Goal: Communication & Community: Ask a question

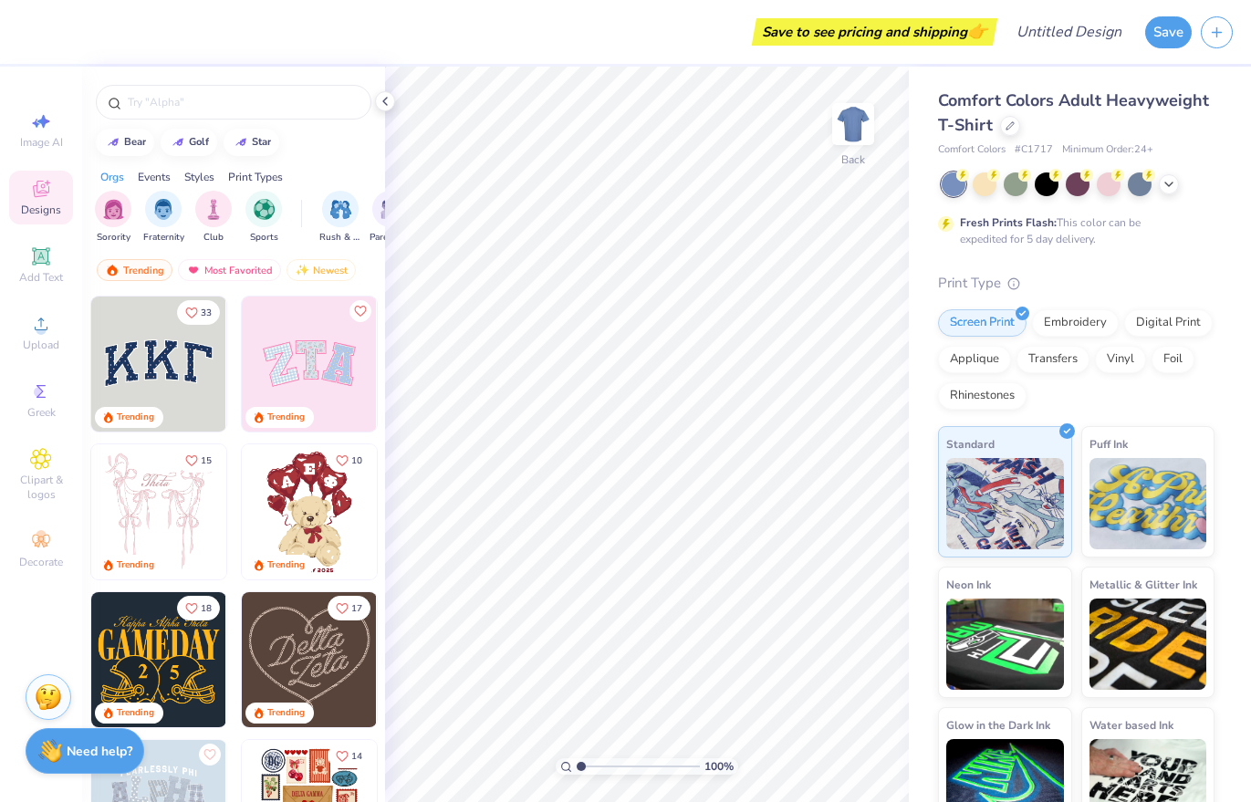
click at [67, 755] on strong "Need help?" at bounding box center [100, 751] width 66 height 17
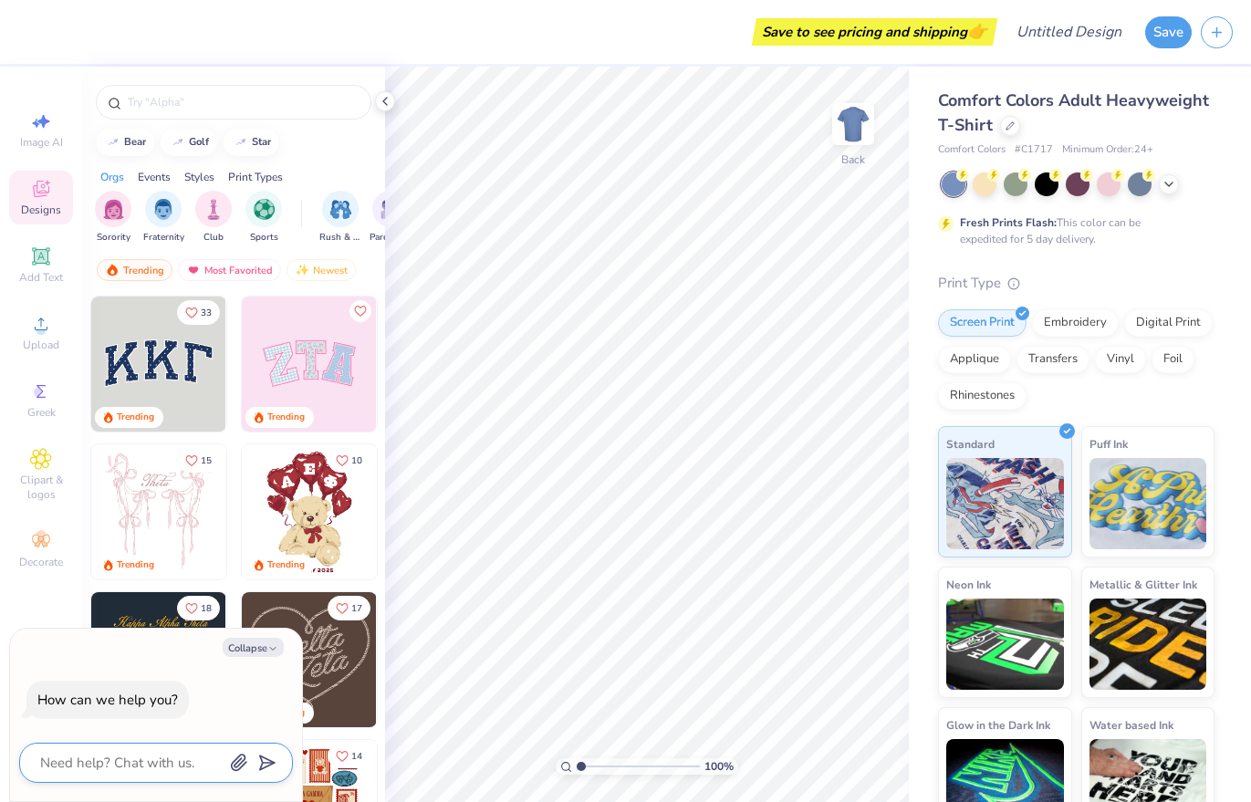
click at [129, 766] on textarea at bounding box center [130, 763] width 185 height 24
type textarea "c"
type textarea "x"
type textarea "co"
type textarea "x"
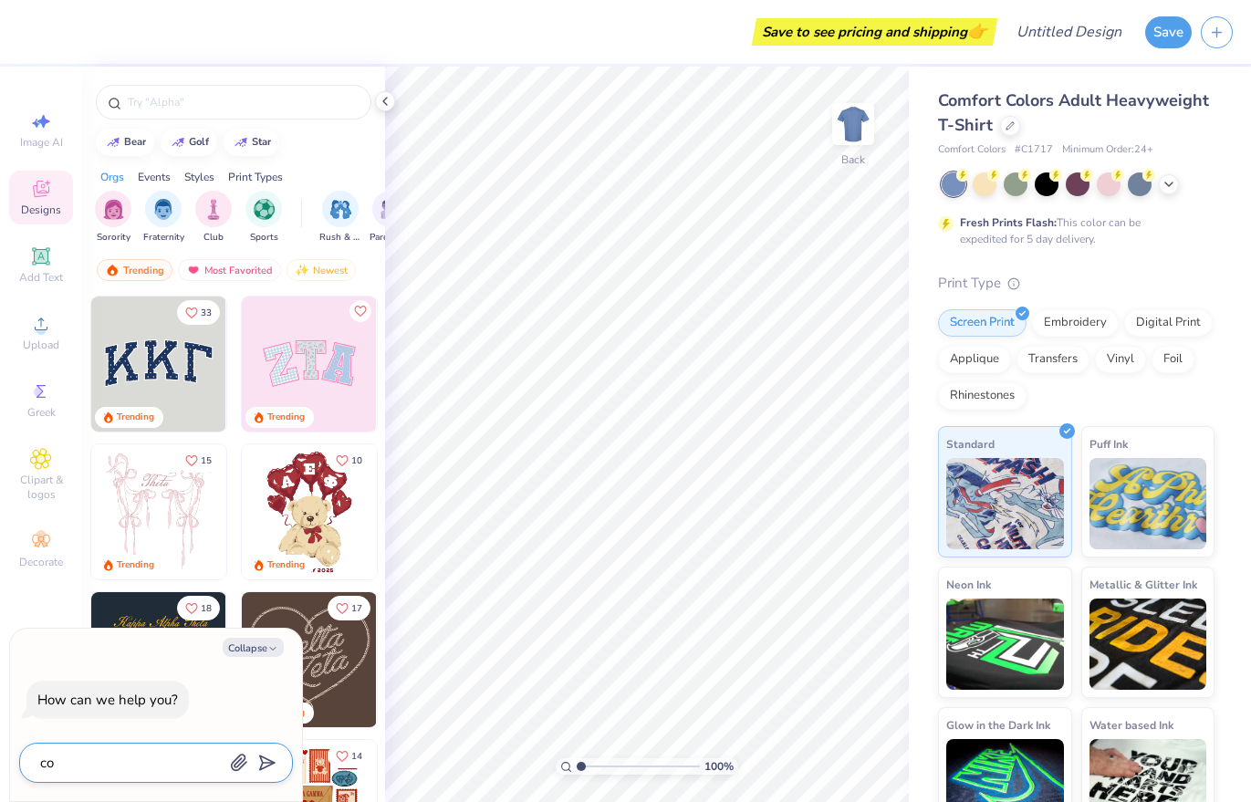
type textarea "con"
type textarea "x"
type textarea "conn"
type textarea "x"
type textarea "conne"
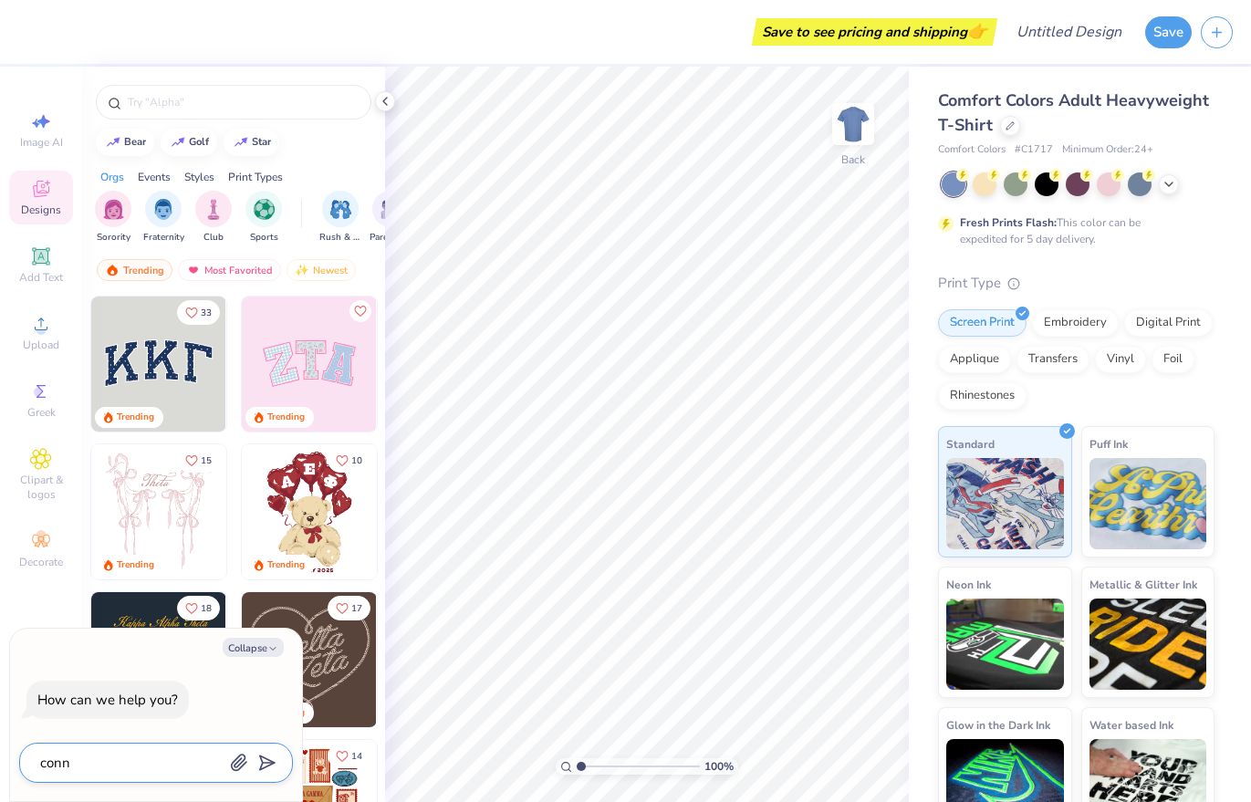
type textarea "x"
type textarea "connec"
type textarea "x"
type textarea "connect"
type textarea "x"
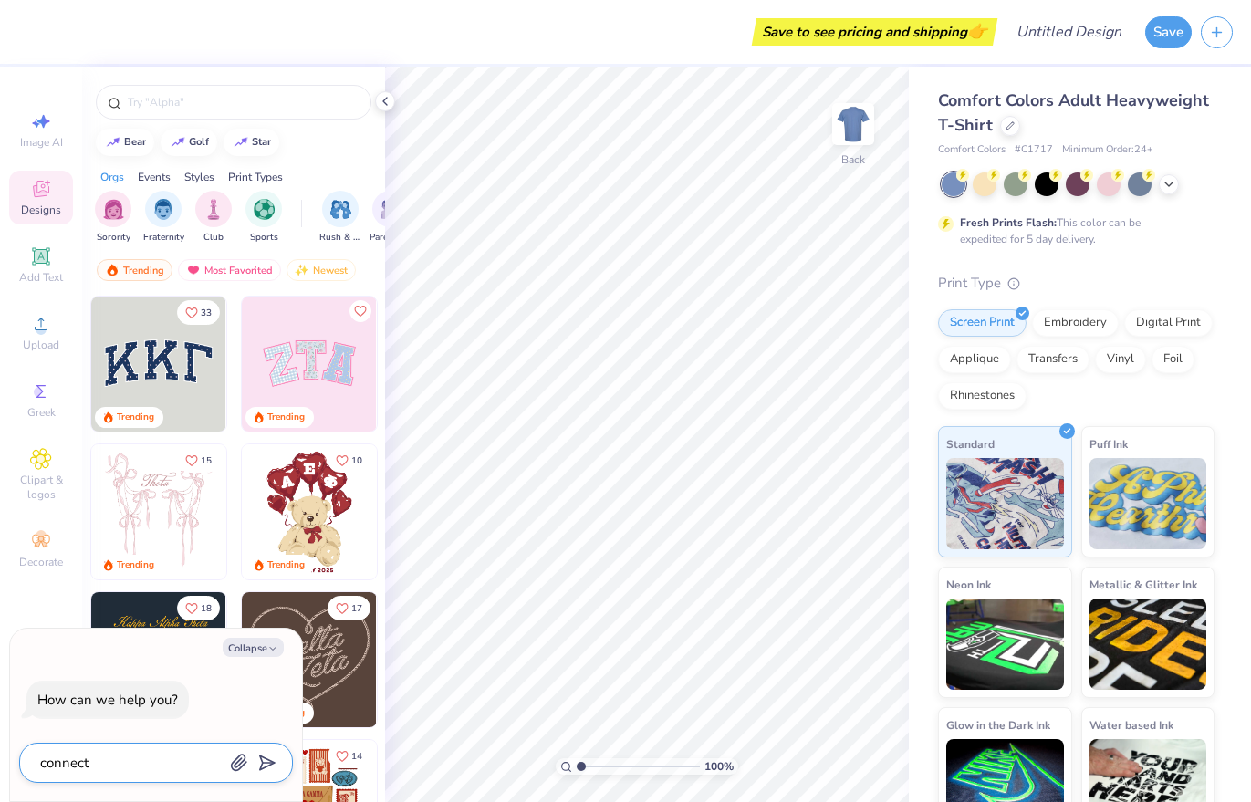
type textarea "connect"
type textarea "x"
type textarea "connect w"
type textarea "x"
type textarea "connect wt"
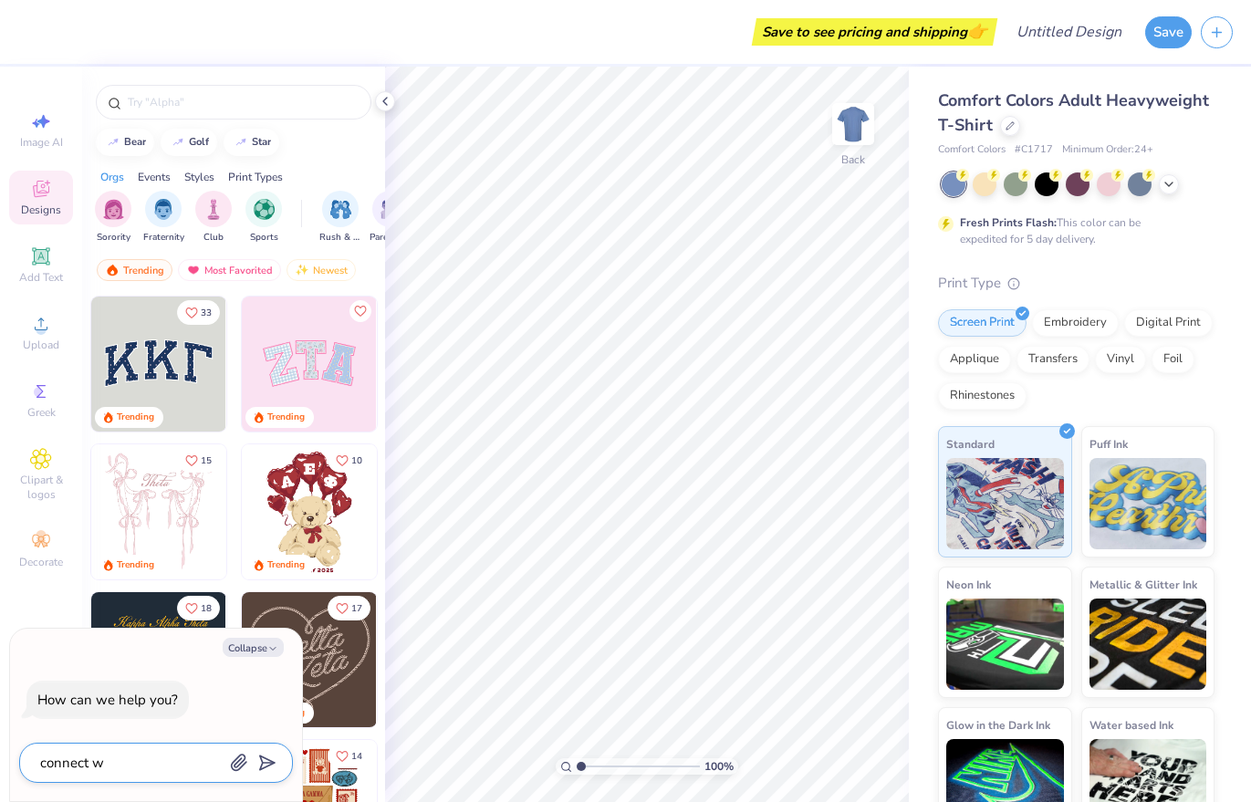
type textarea "x"
type textarea "connect w"
type textarea "x"
type textarea "connect wi"
type textarea "x"
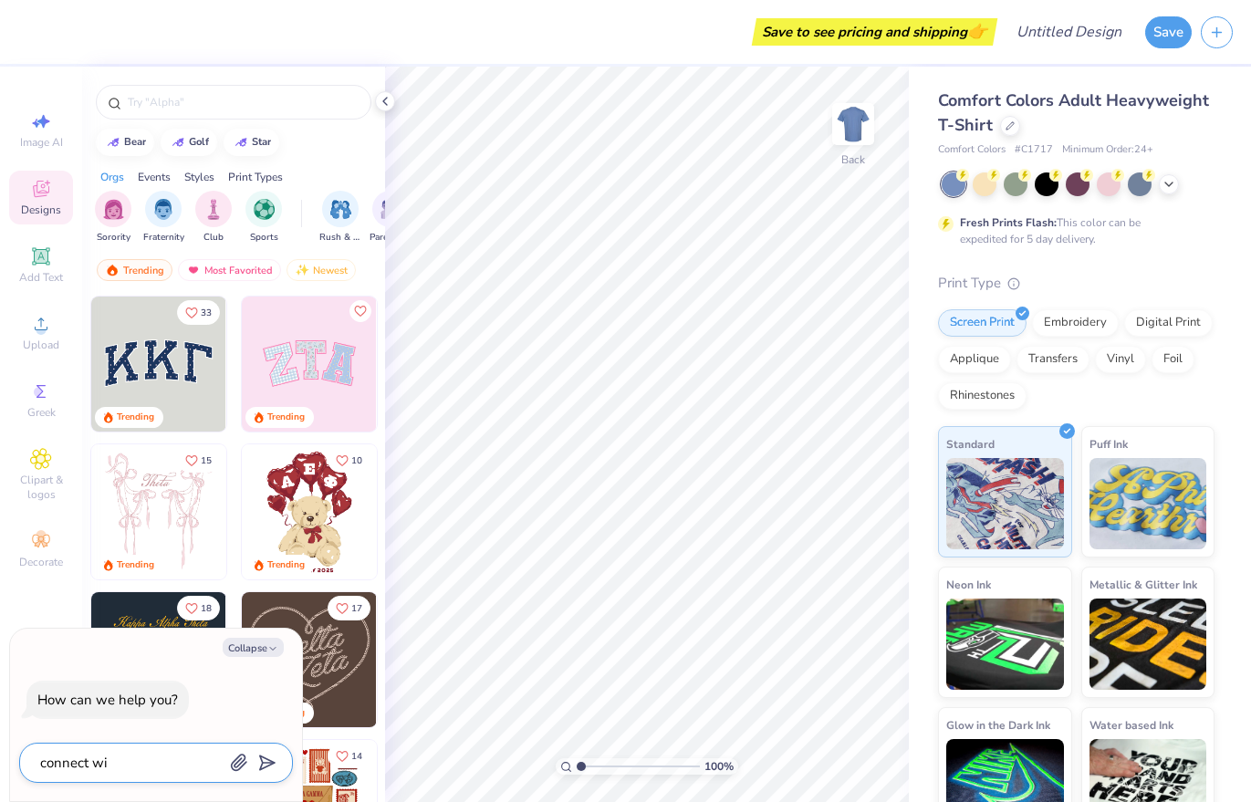
type textarea "connect wit"
type textarea "x"
type textarea "connect with"
type textarea "x"
type textarea "connect with"
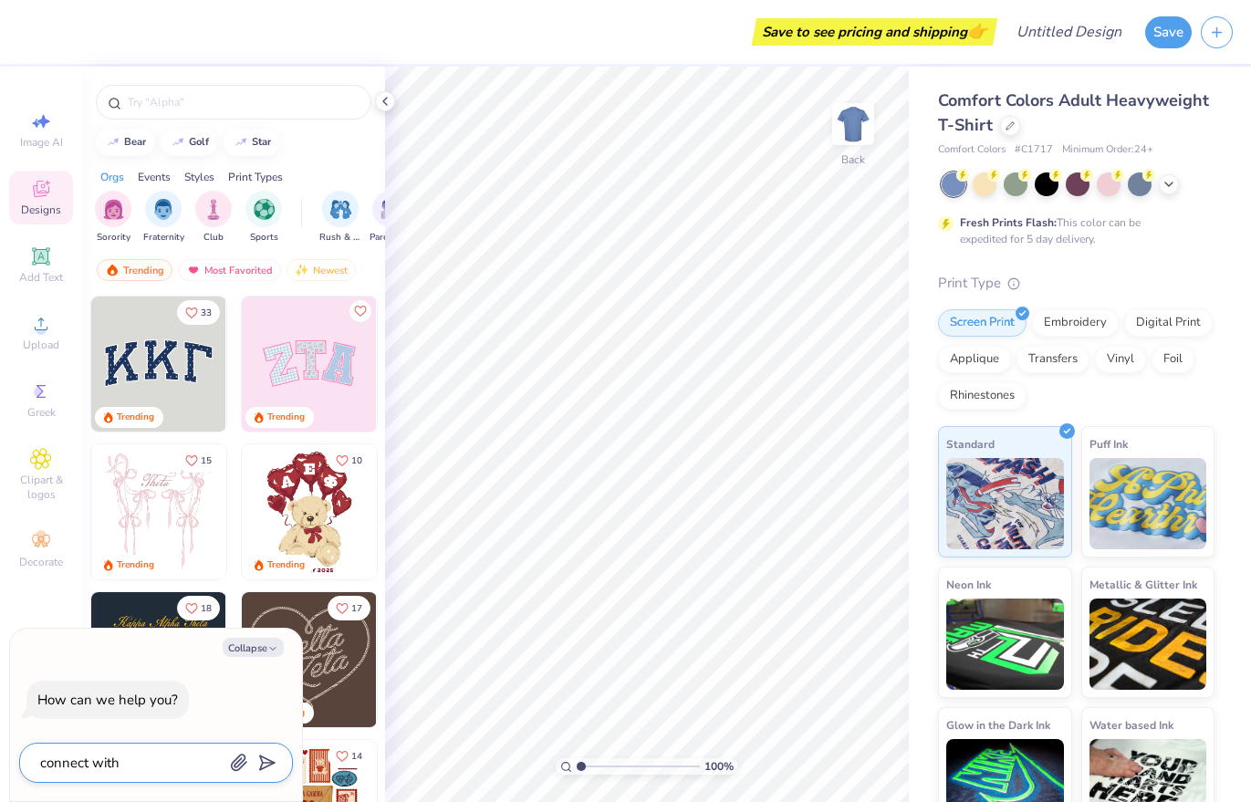
type textarea "x"
type textarea "connect with a"
type textarea "x"
type textarea "connect with a"
type textarea "x"
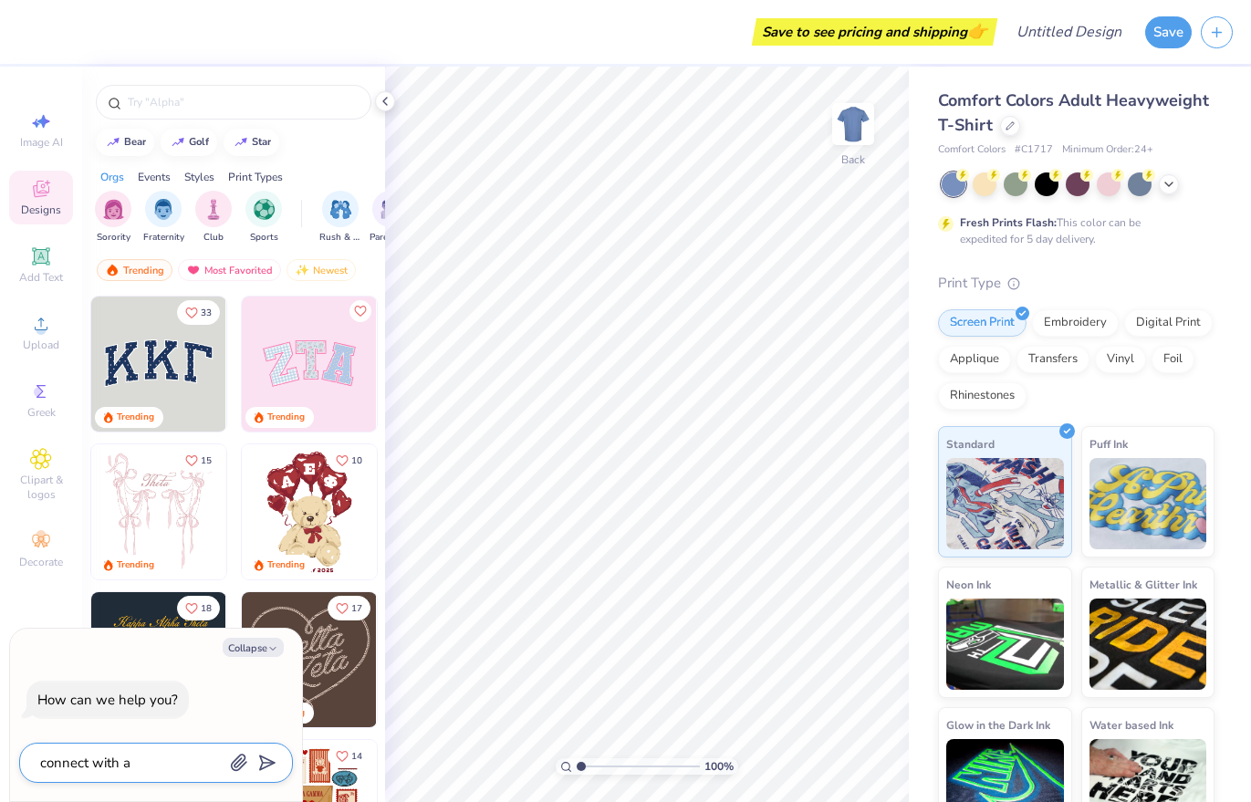
type textarea "connect with a d"
type textarea "x"
type textarea "connect with a de"
type textarea "x"
type textarea "connect with a des"
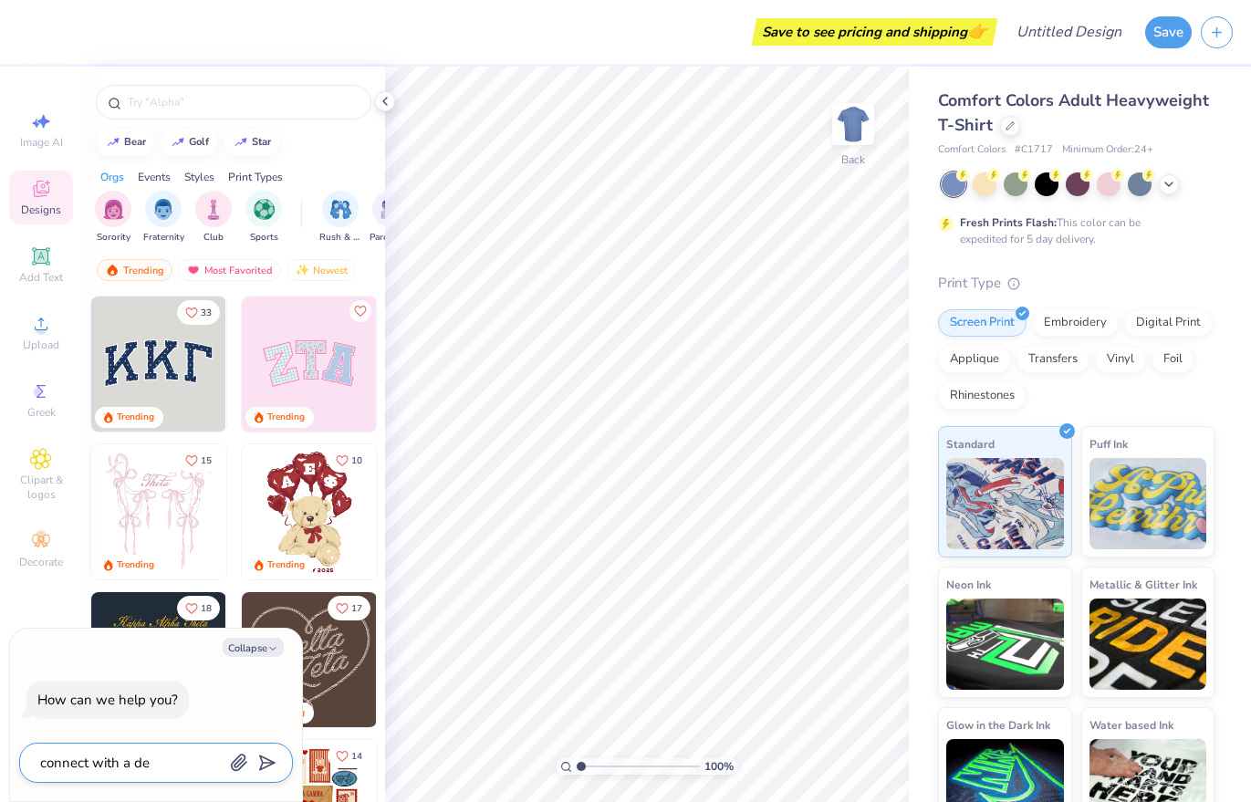
type textarea "x"
type textarea "connect with a desg"
type textarea "x"
type textarea "connect with a des"
type textarea "x"
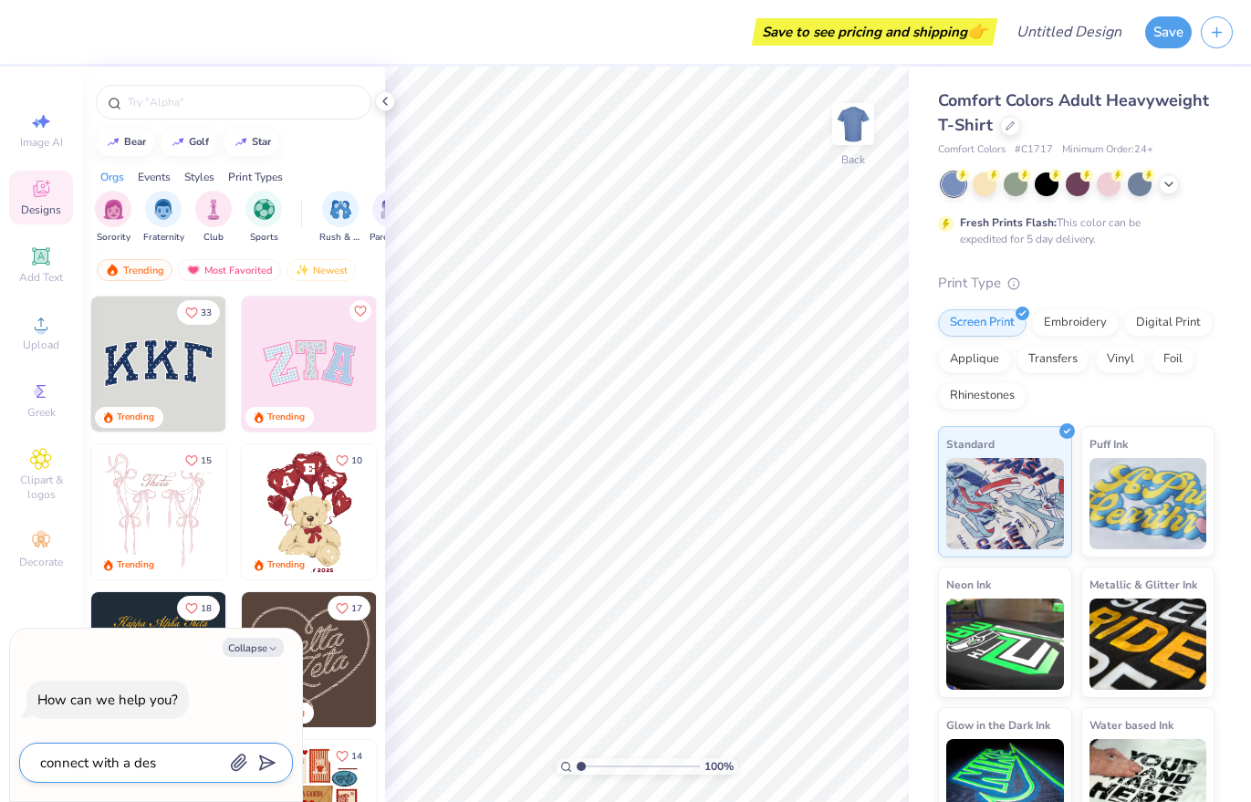
type textarea "connect with a desi"
type textarea "x"
type textarea "connect with a desig"
type textarea "x"
type textarea "connect with a design"
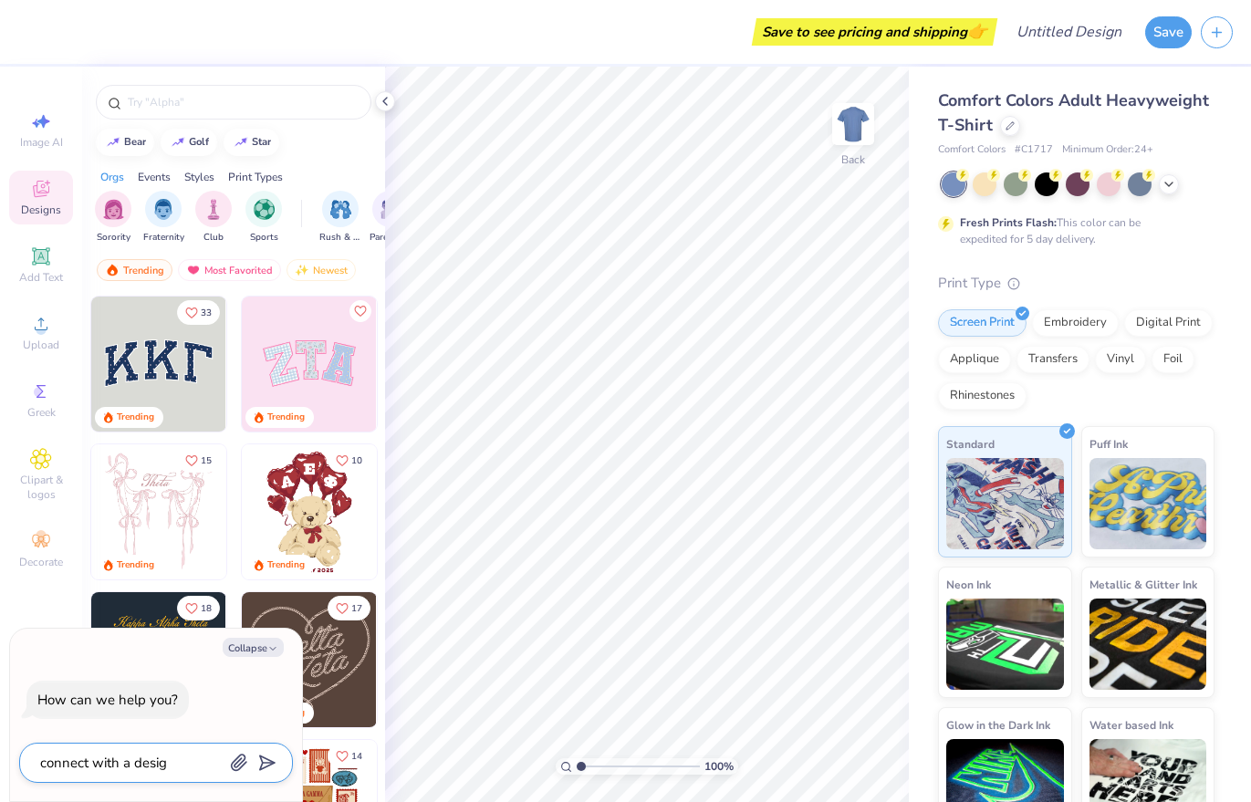
type textarea "x"
type textarea "connect with a designe"
type textarea "x"
type textarea "connect with a designer"
type textarea "x"
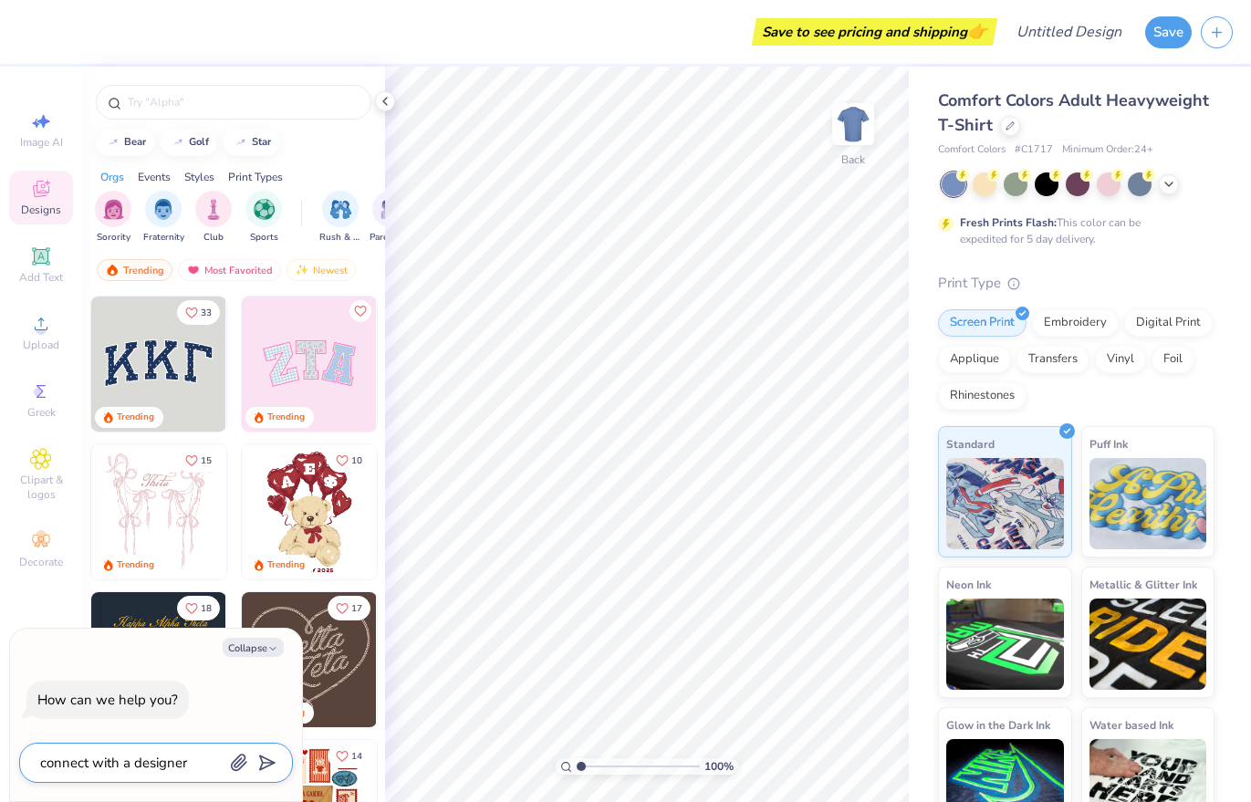
type textarea "connect with a designer"
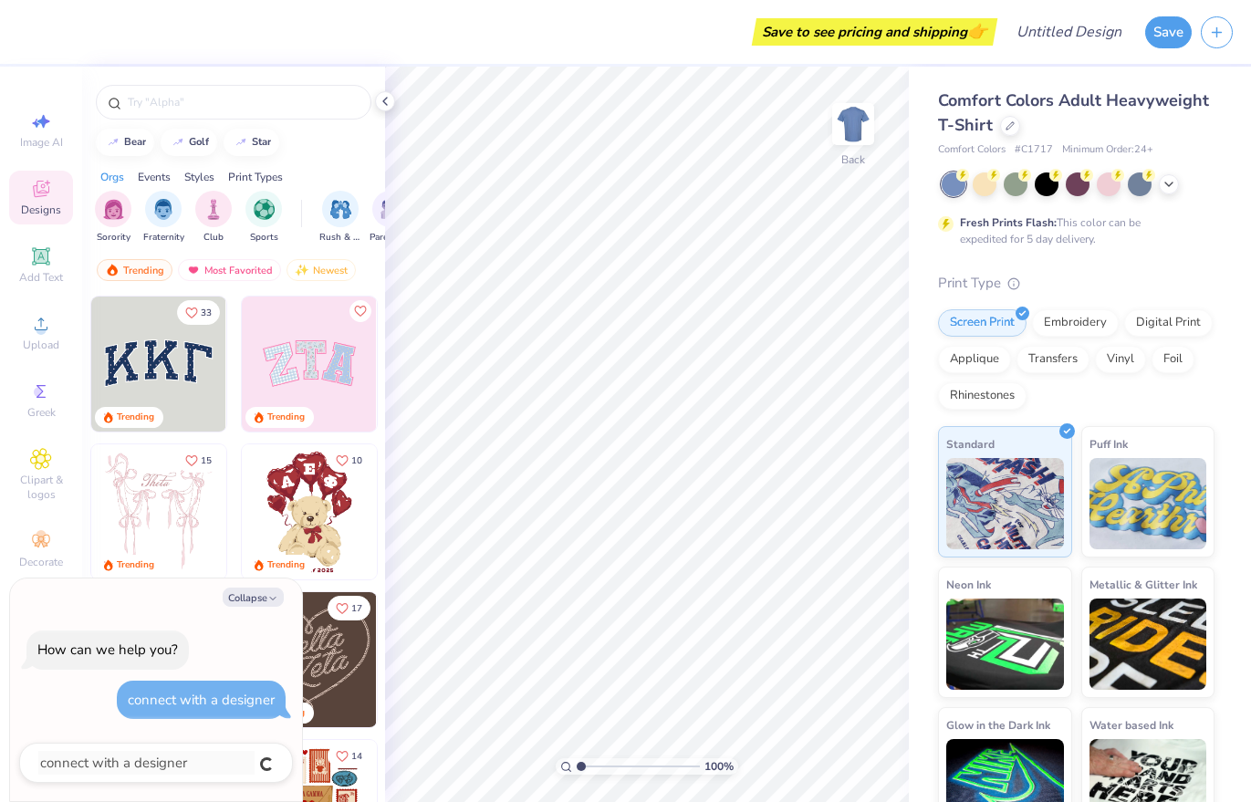
type textarea "x"
click at [275, 595] on icon "button" at bounding box center [272, 598] width 11 height 11
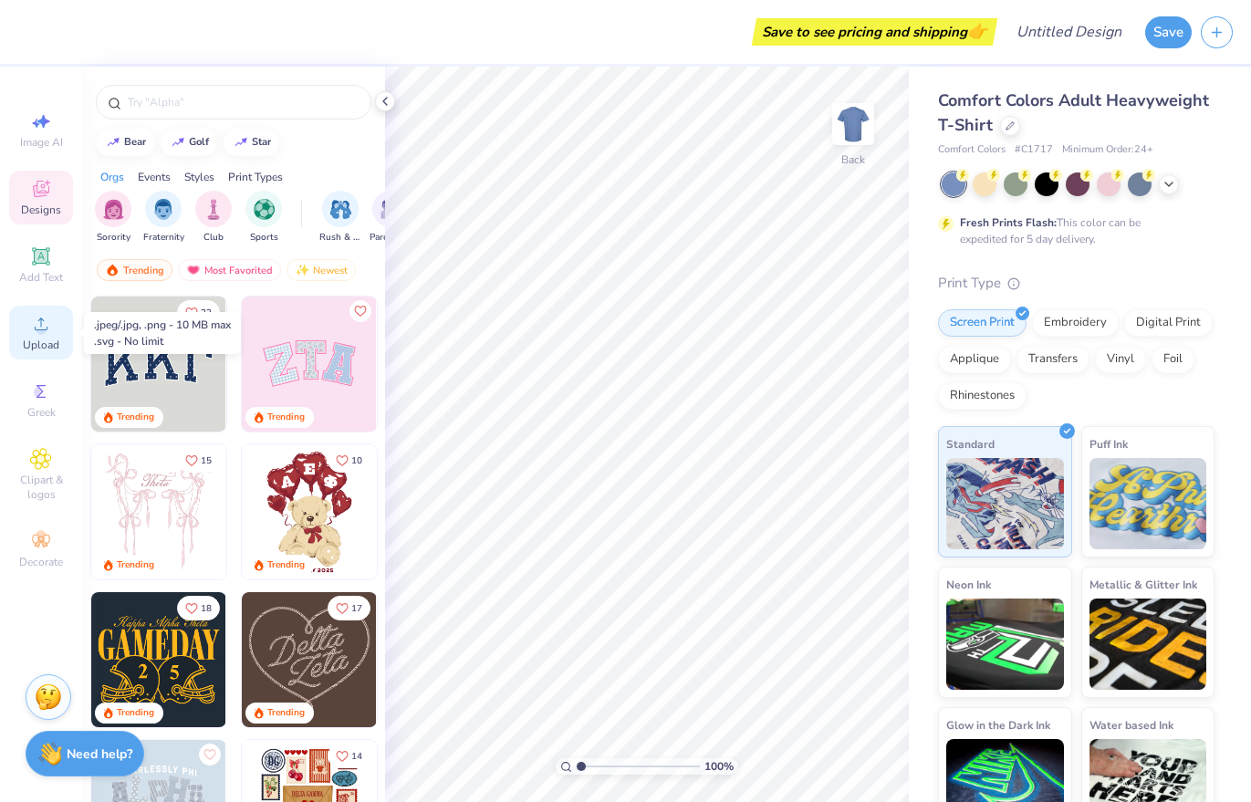
click at [35, 349] on span "Upload" at bounding box center [41, 345] width 36 height 15
type textarea "x"
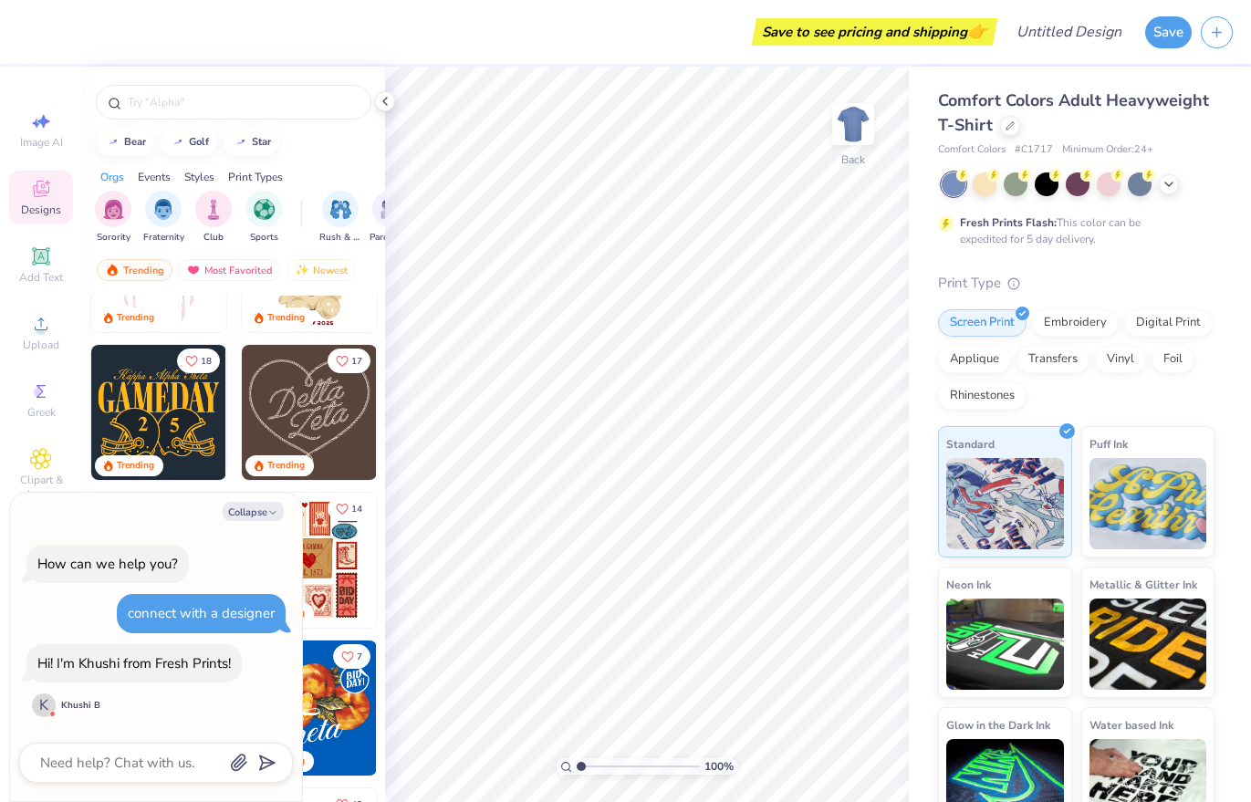
scroll to position [252, 0]
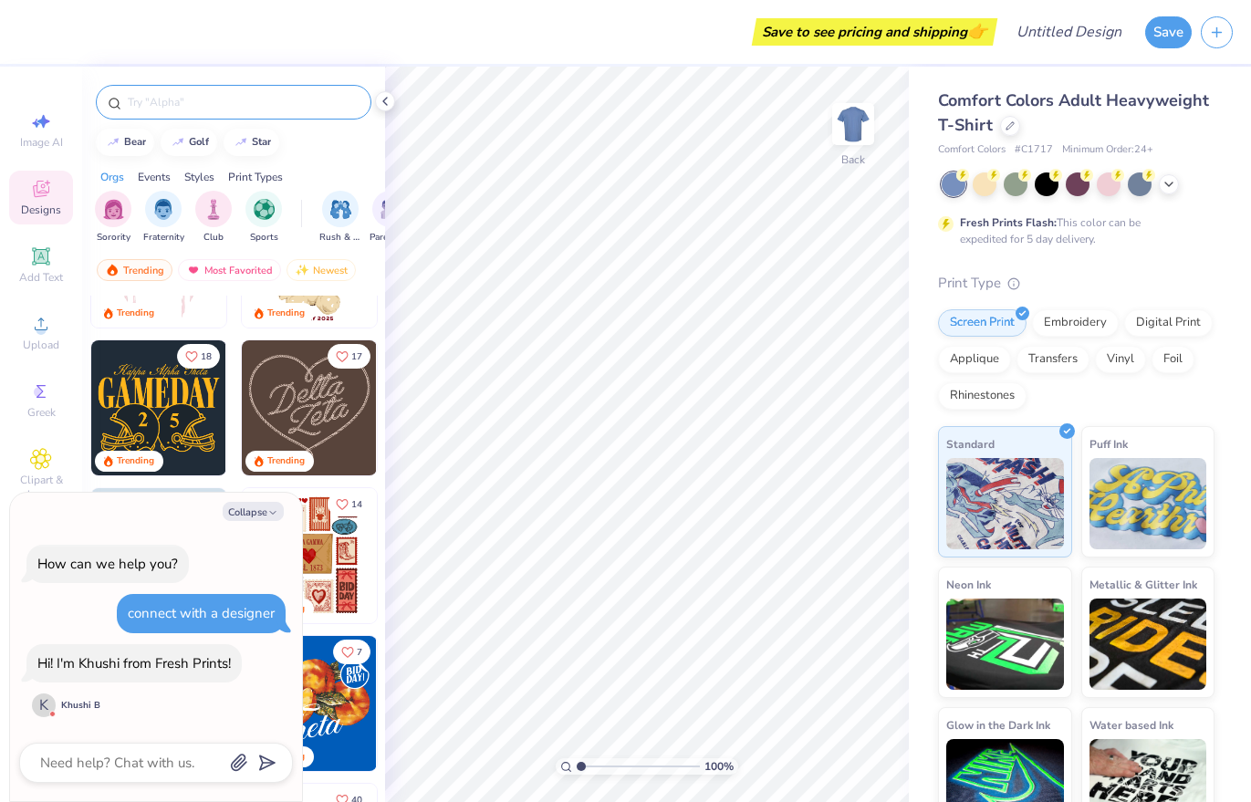
click at [159, 109] on input "text" at bounding box center [243, 102] width 234 height 18
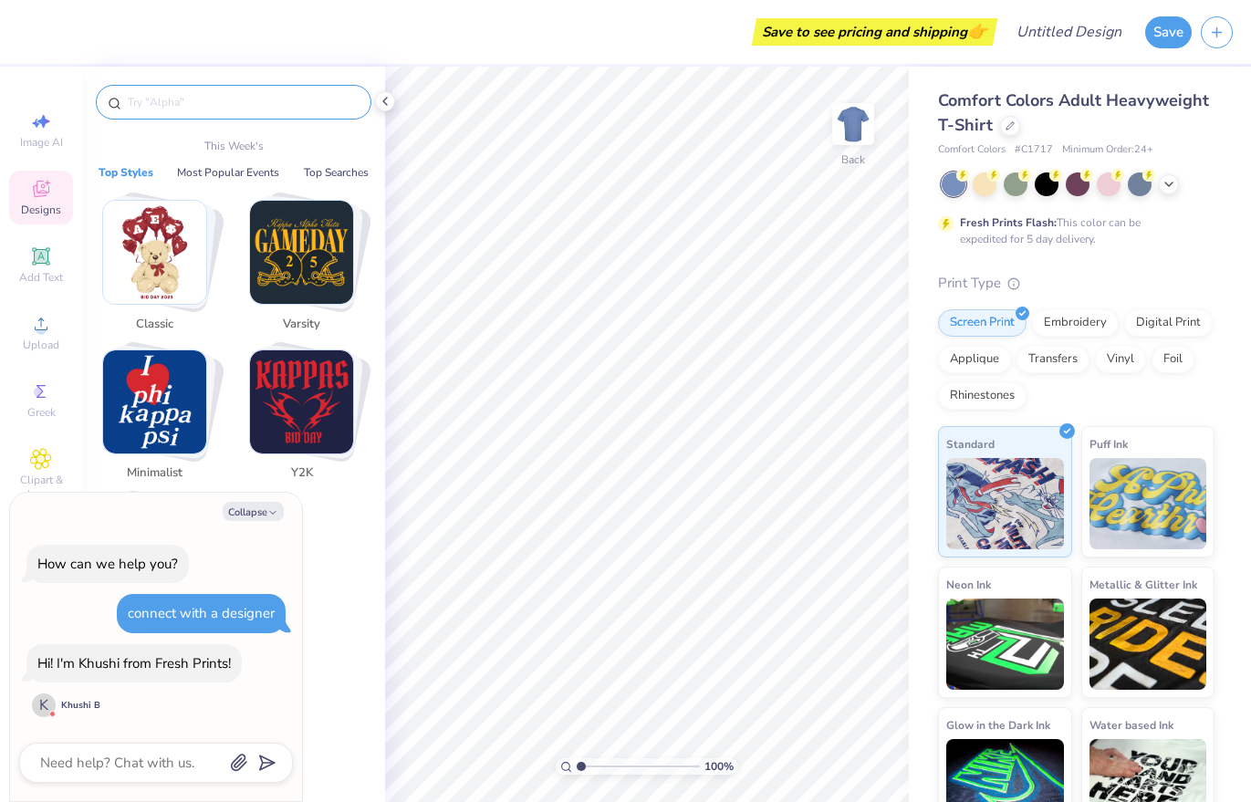
type input "r"
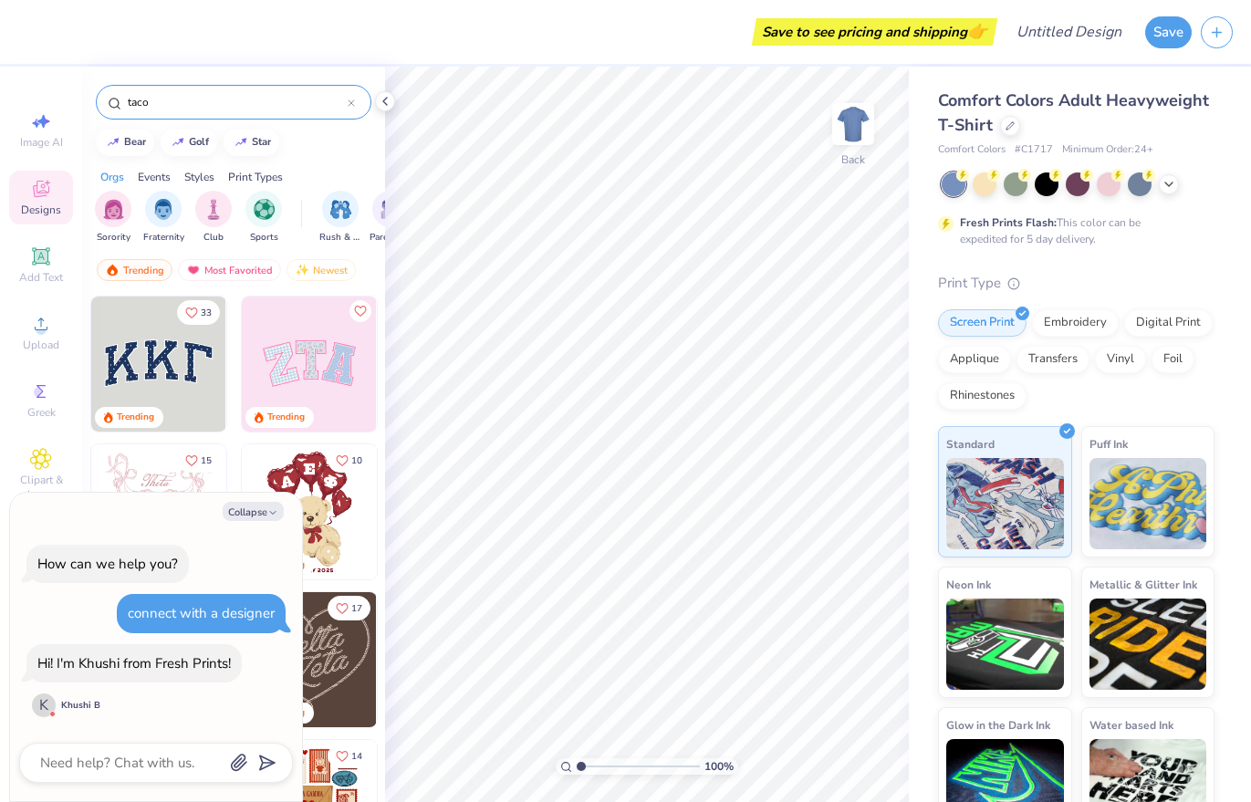
type input "taco"
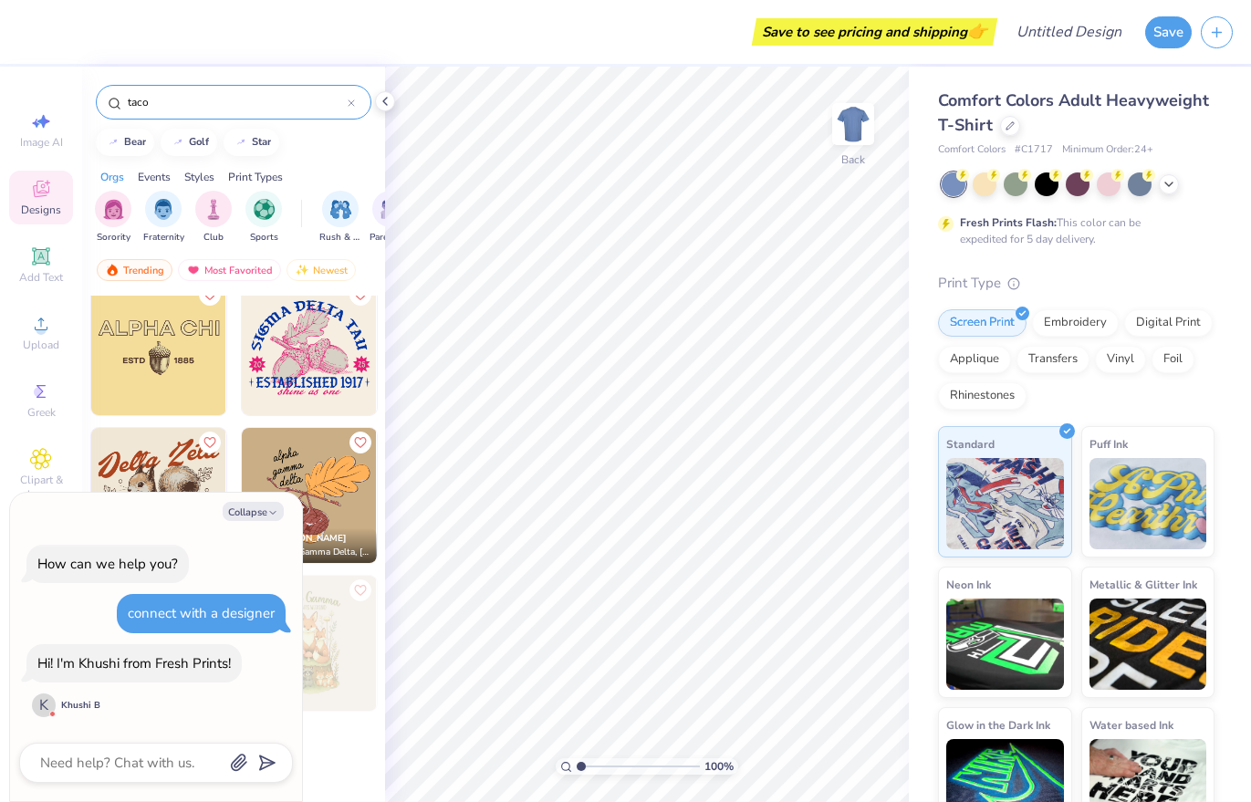
scroll to position [460, 0]
click at [267, 515] on icon "button" at bounding box center [272, 512] width 11 height 11
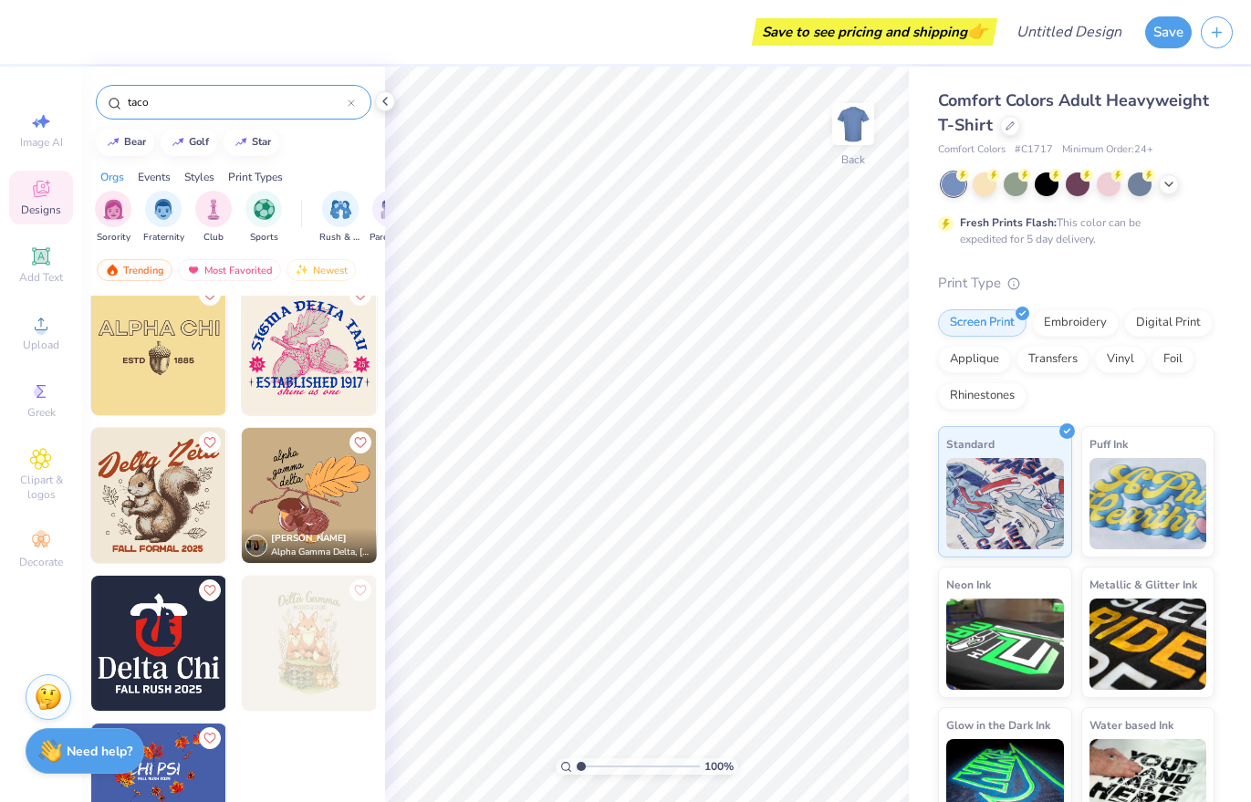
click at [79, 748] on strong "Need help?" at bounding box center [100, 751] width 66 height 17
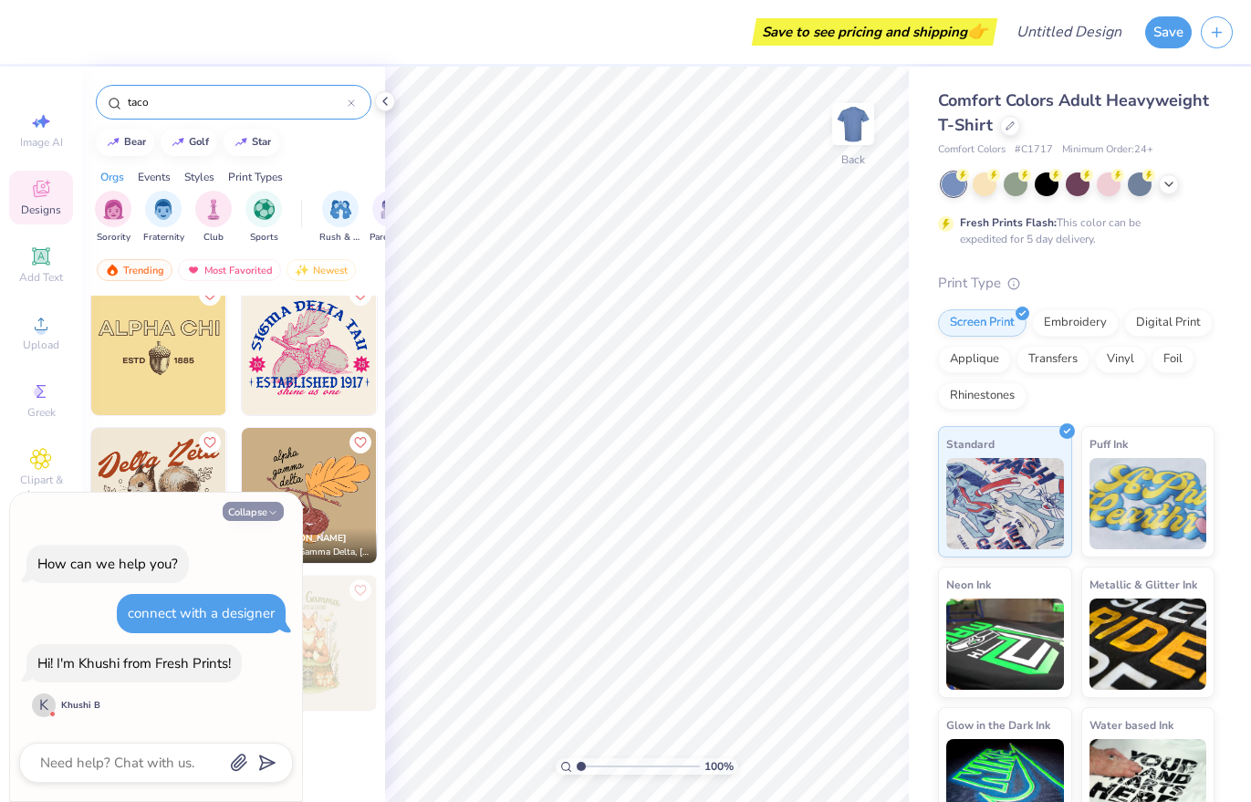
click at [246, 508] on button "Collapse" at bounding box center [253, 511] width 61 height 19
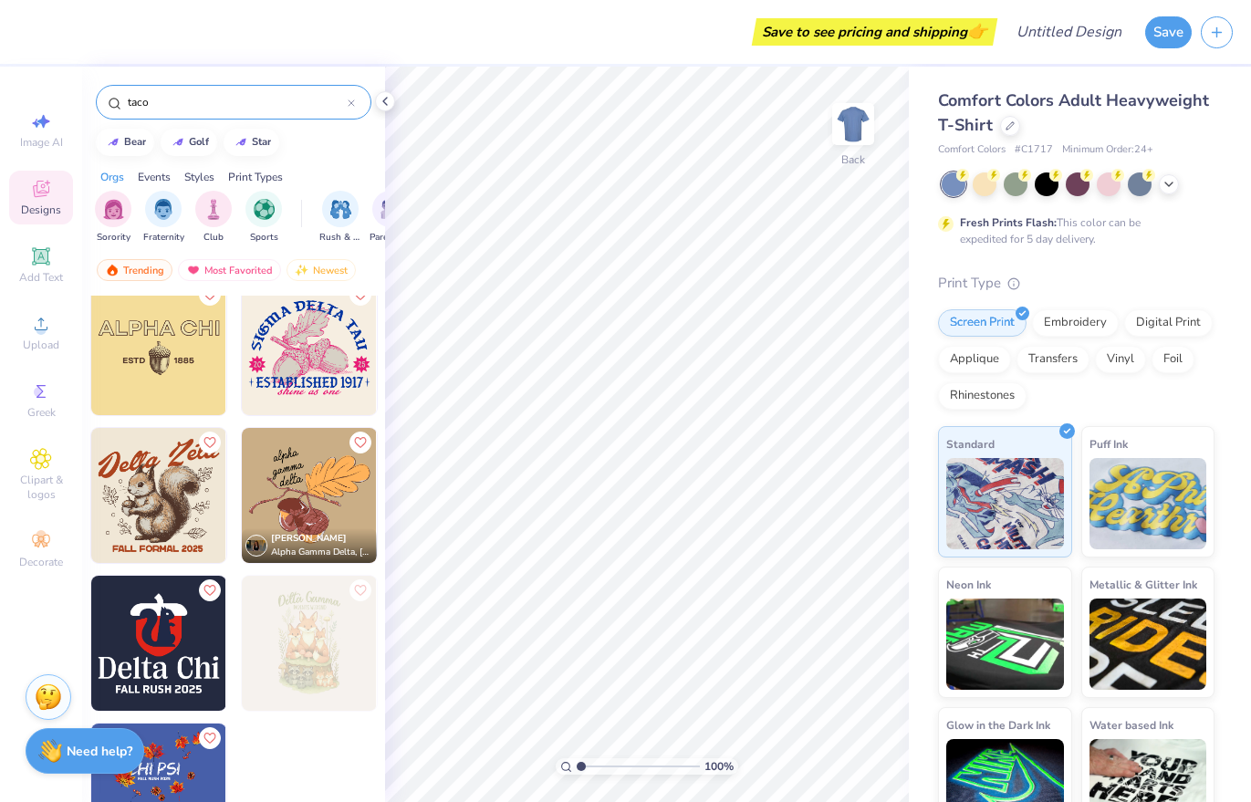
click at [92, 751] on strong "Need help?" at bounding box center [100, 751] width 66 height 17
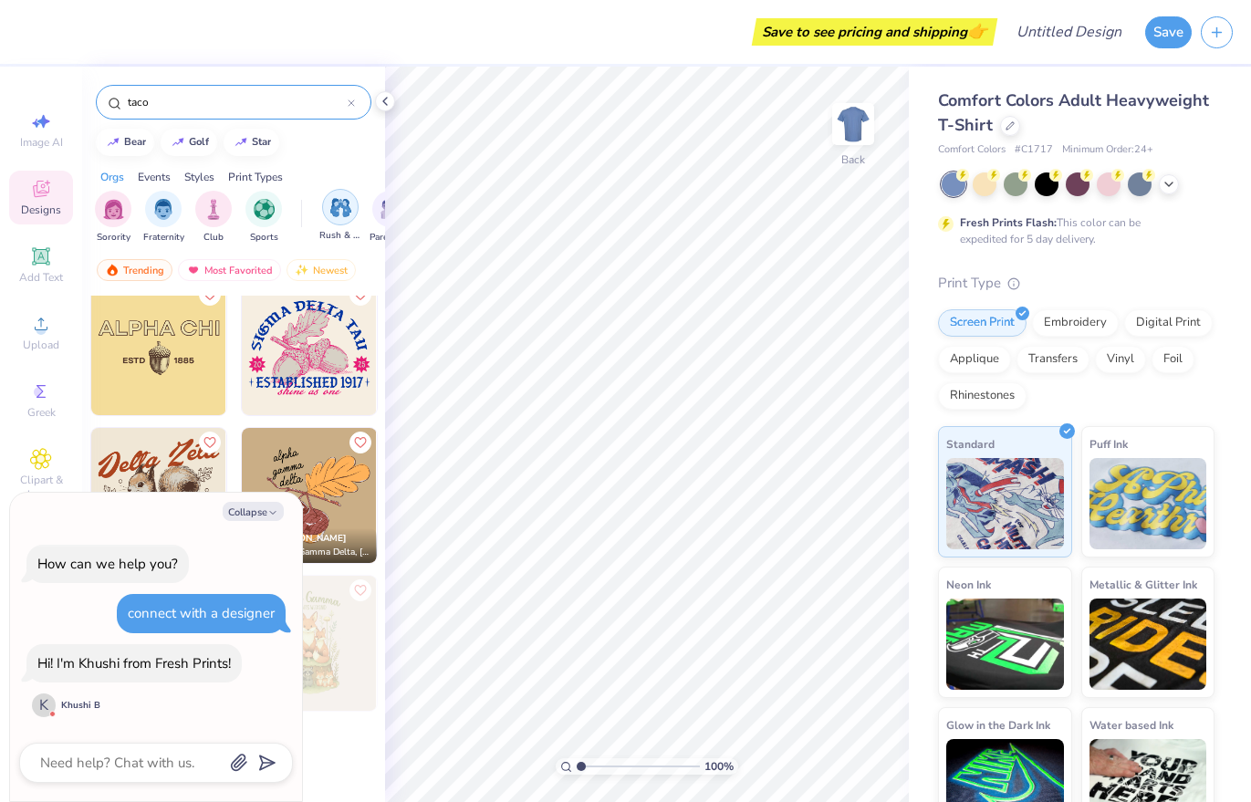
type textarea "x"
